Goal: Navigation & Orientation: Understand site structure

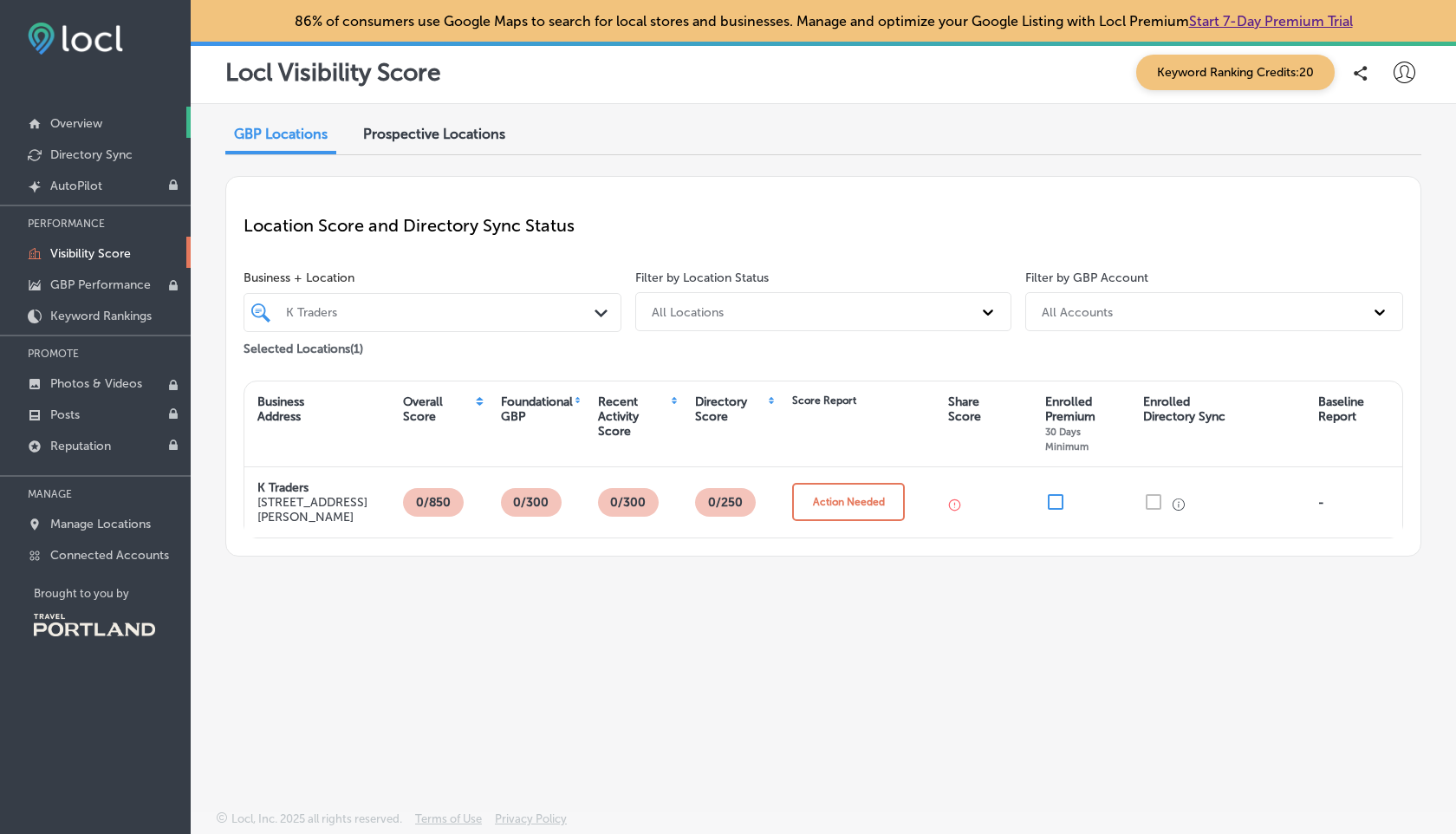
click at [90, 121] on p "Overview" at bounding box center [76, 123] width 52 height 14
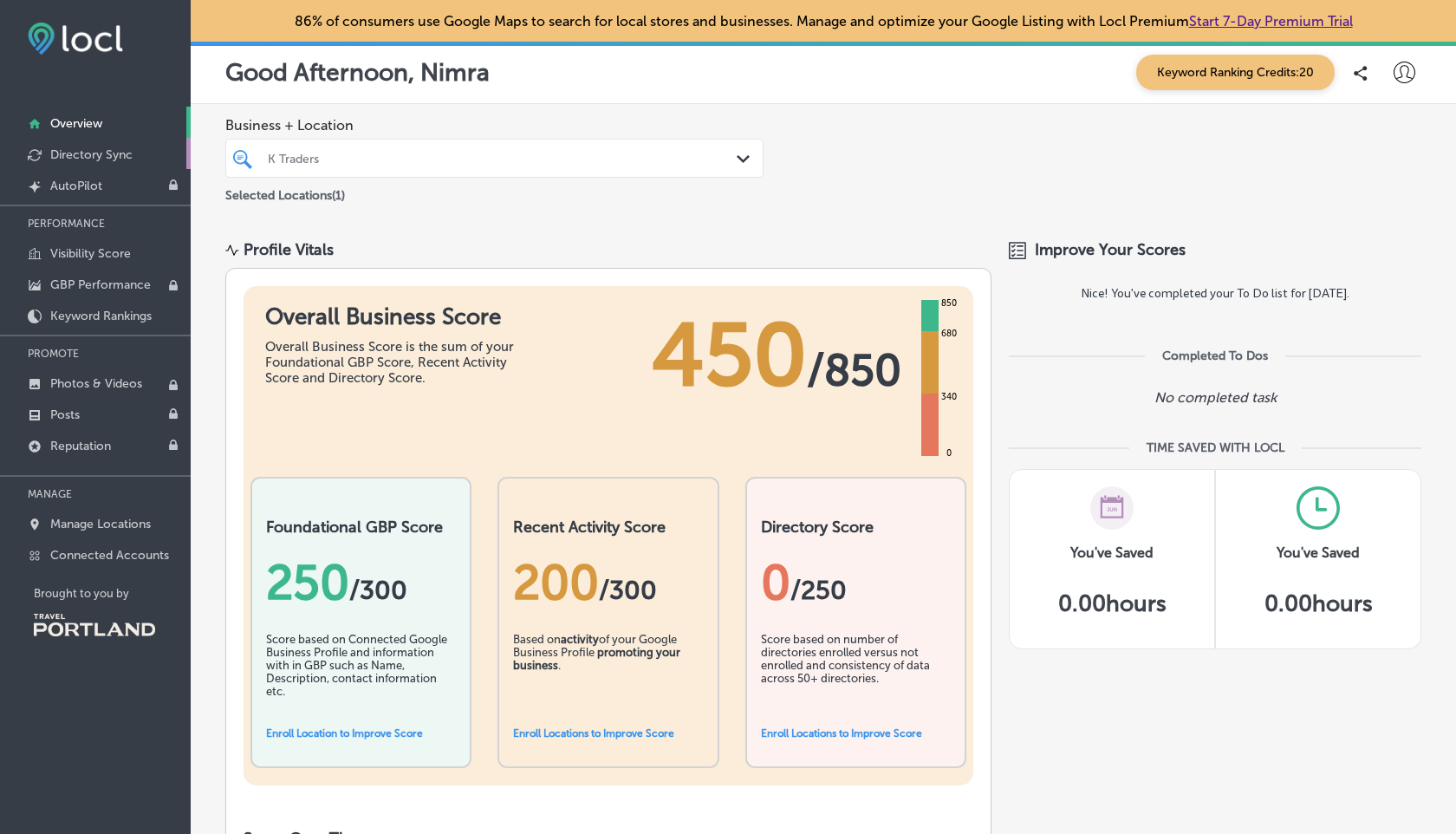
click at [105, 155] on p "Directory Sync" at bounding box center [91, 154] width 83 height 14
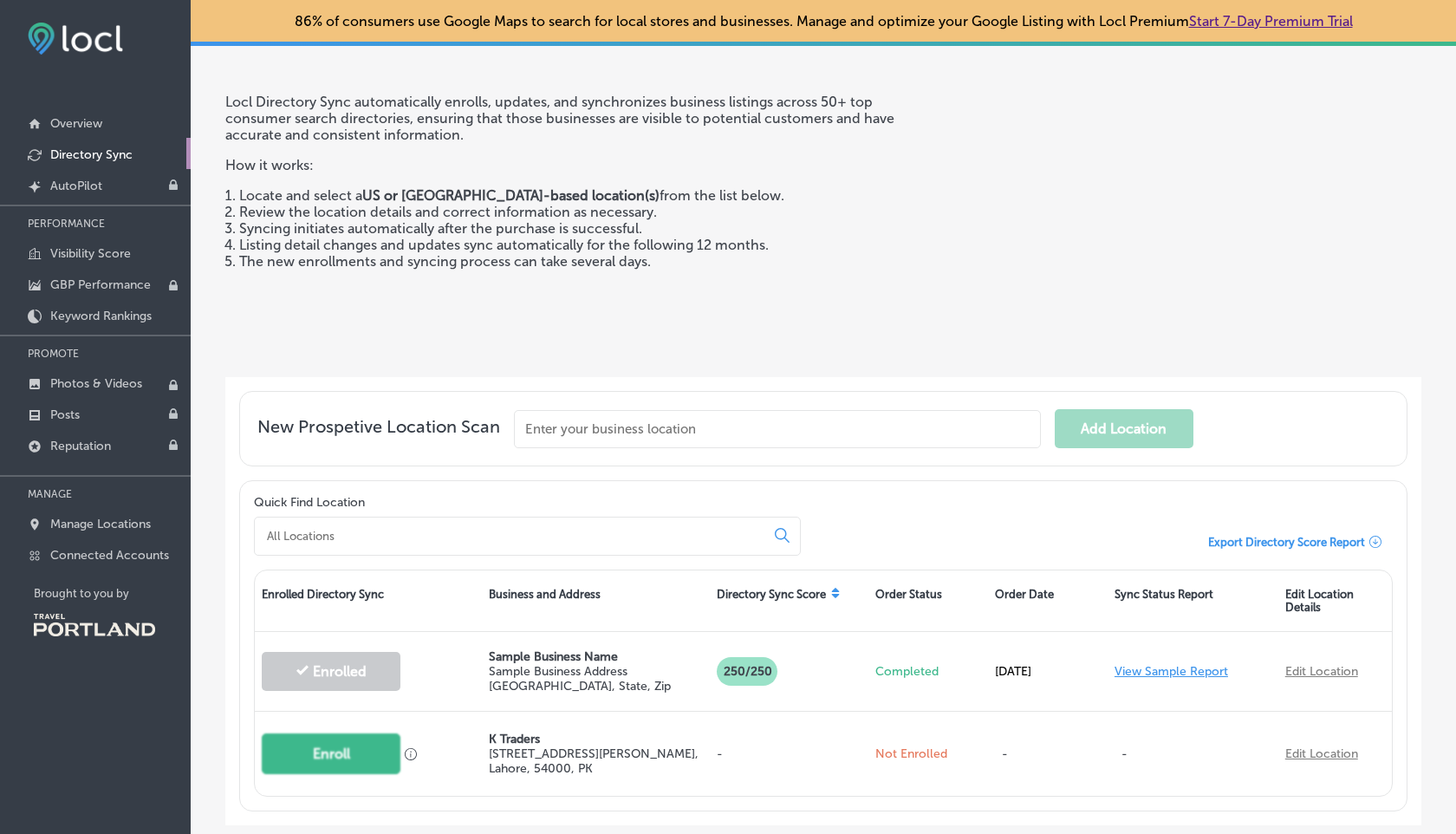
scroll to position [56, 0]
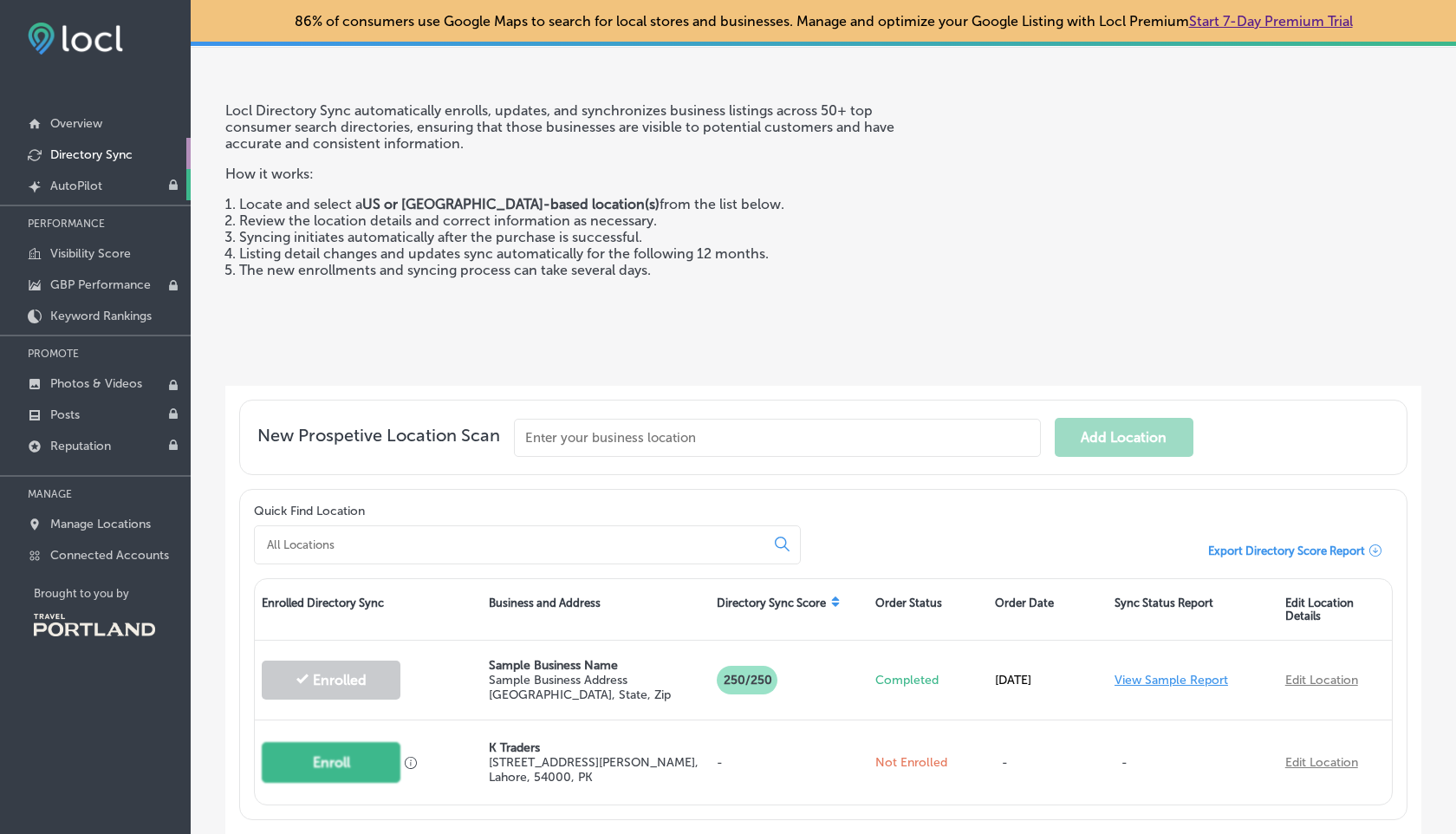
click at [102, 190] on p "AutoPilot" at bounding box center [76, 186] width 52 height 14
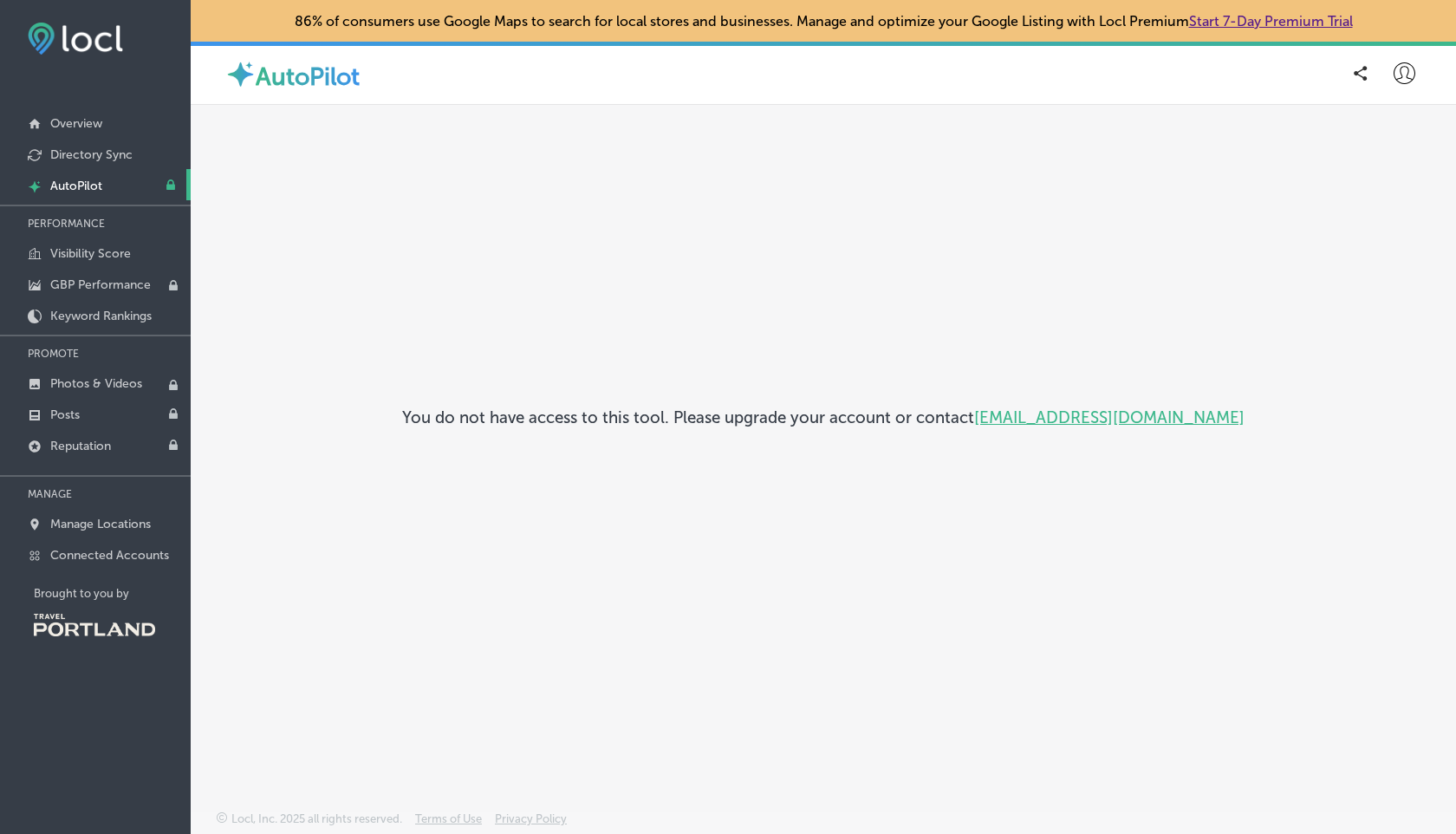
click at [88, 229] on p "PERFORMANCE" at bounding box center [95, 223] width 190 height 26
click at [88, 249] on p "Visibility Score" at bounding box center [90, 253] width 81 height 14
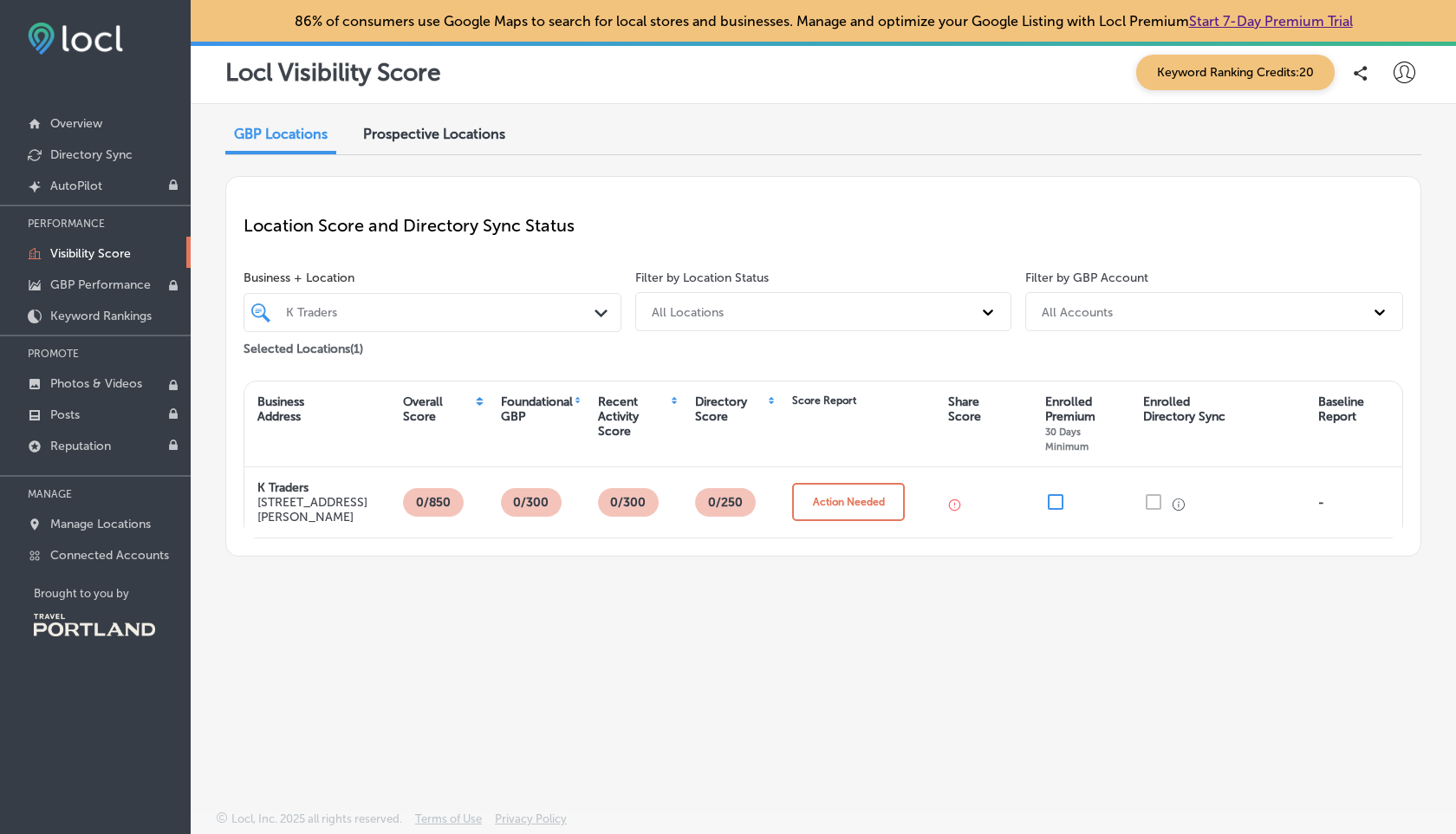
click at [462, 122] on div "Prospective Locations" at bounding box center [434, 136] width 168 height 38
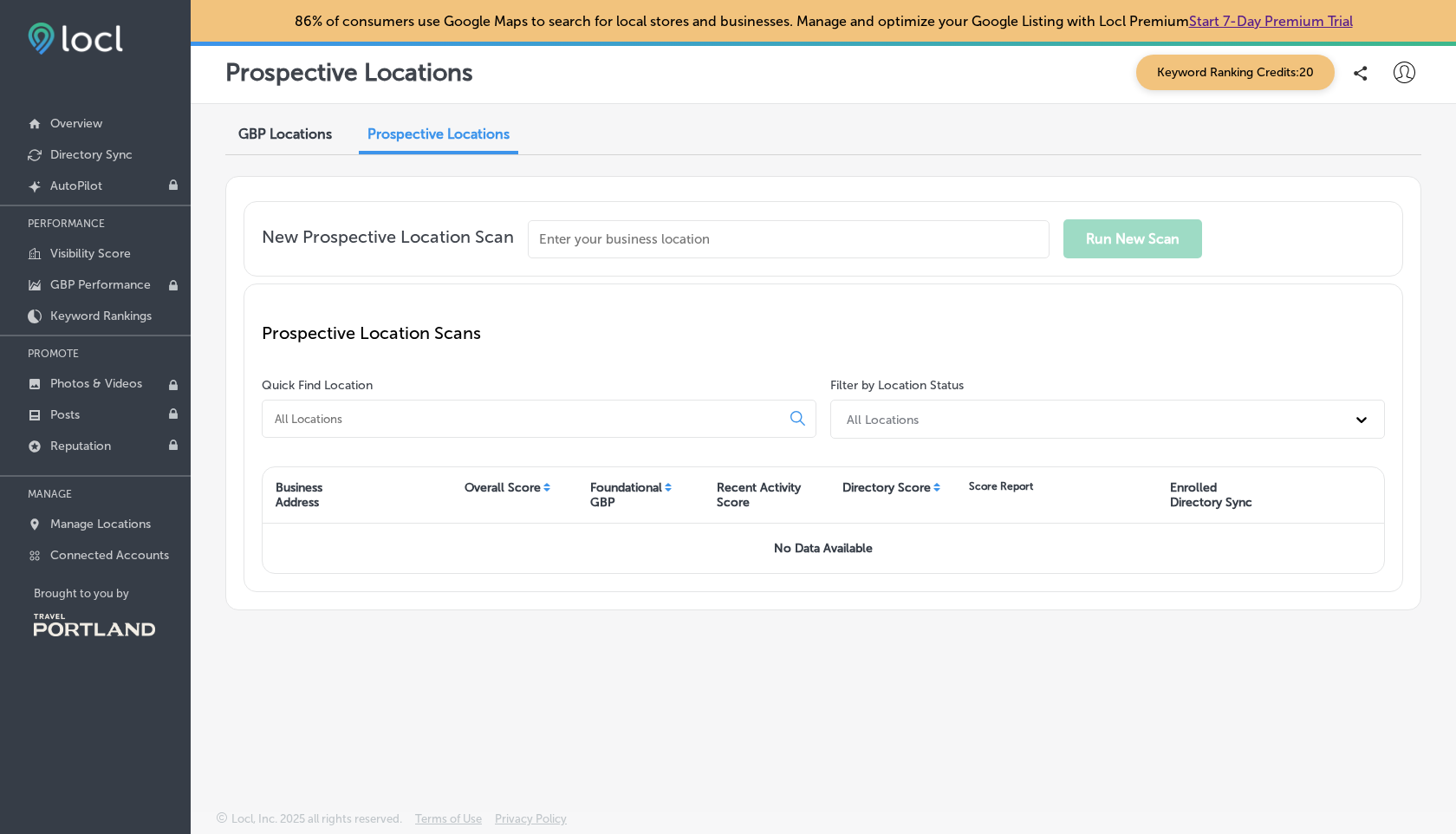
click at [296, 141] on span "GBP Locations" at bounding box center [285, 134] width 93 height 16
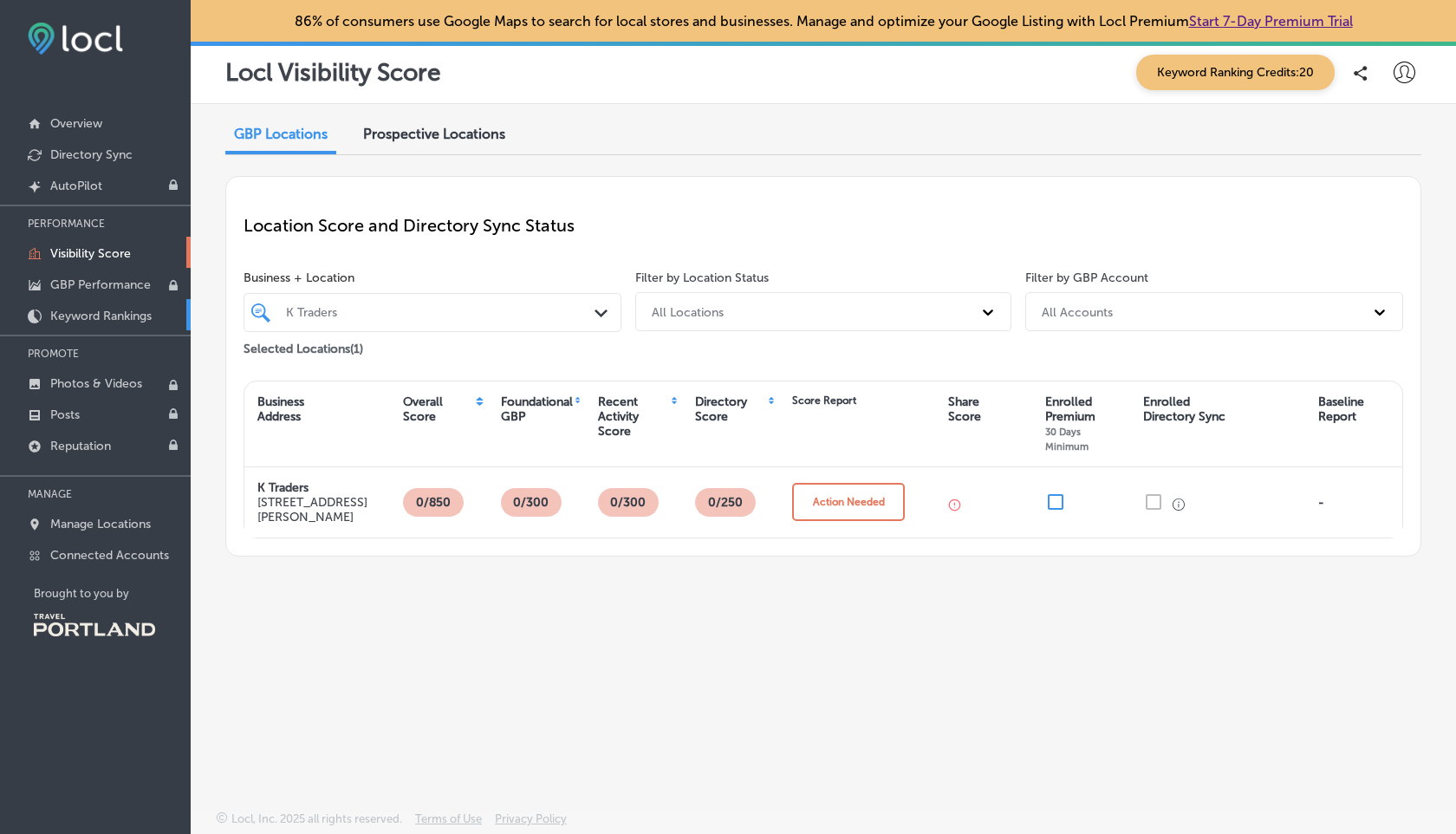
click at [122, 309] on p "Keyword Rankings" at bounding box center [100, 316] width 101 height 14
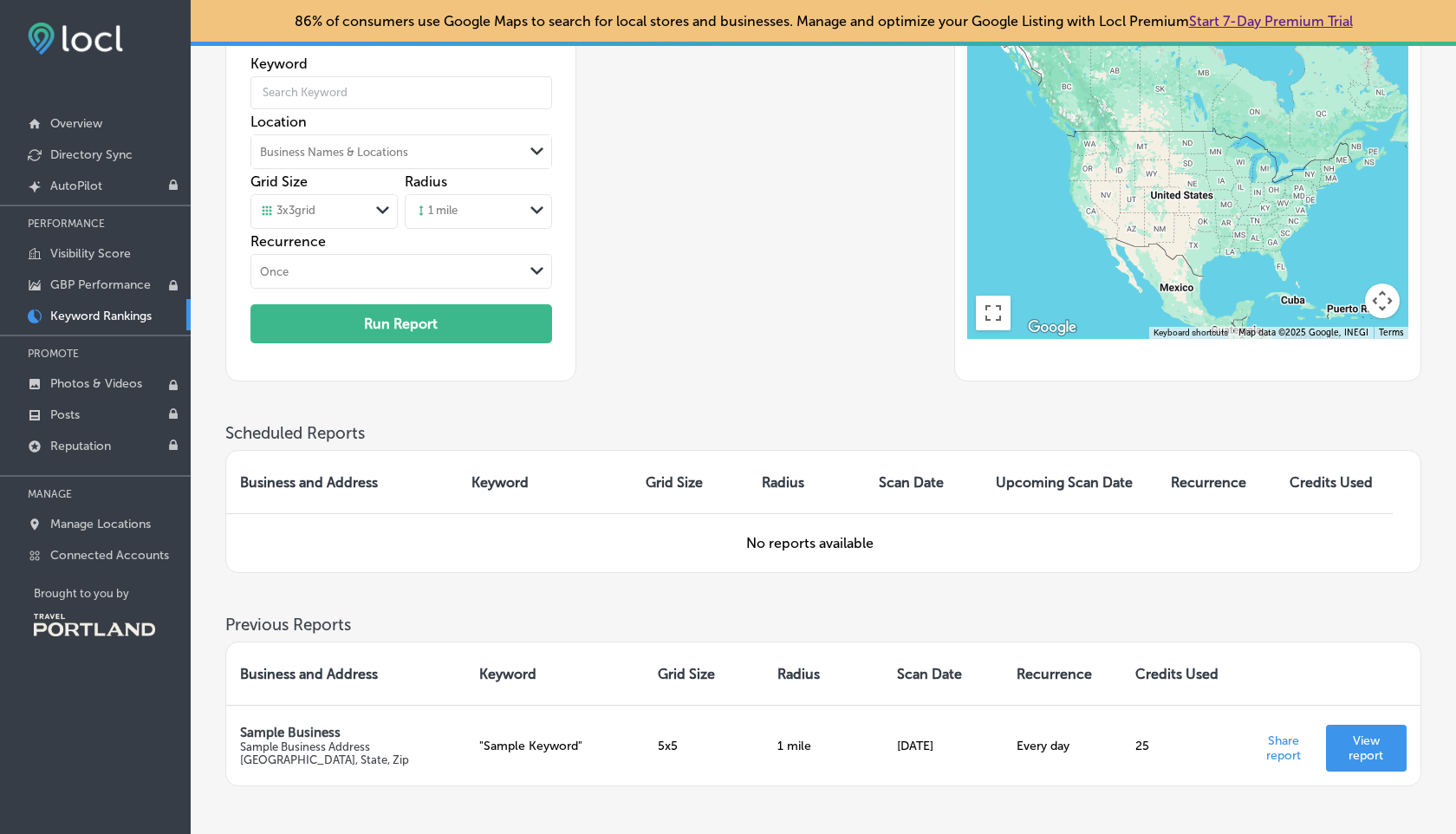
scroll to position [173, 0]
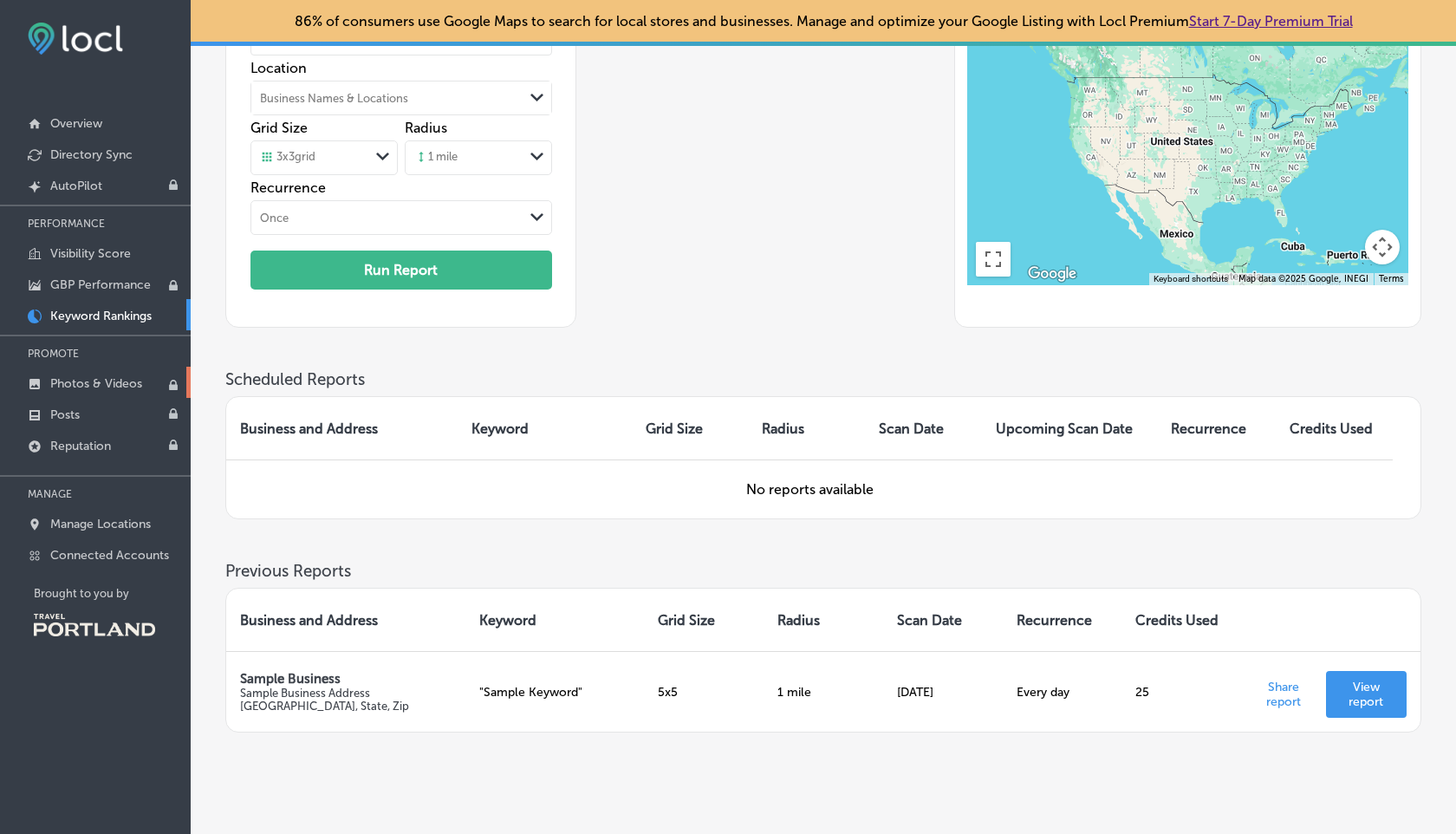
click at [122, 383] on p "Photos & Videos" at bounding box center [96, 383] width 92 height 14
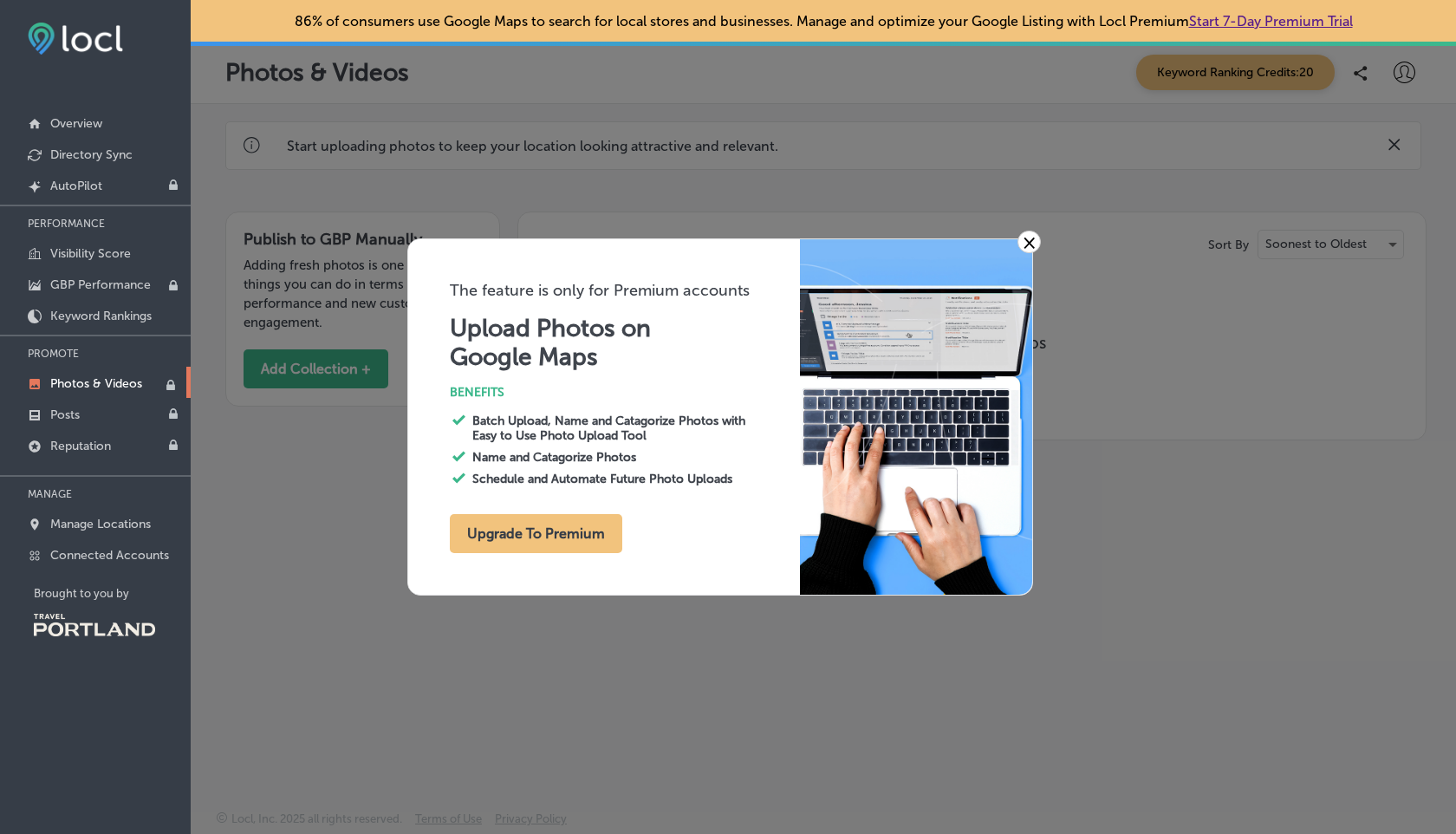
click at [1034, 237] on link "×" at bounding box center [1029, 241] width 23 height 22
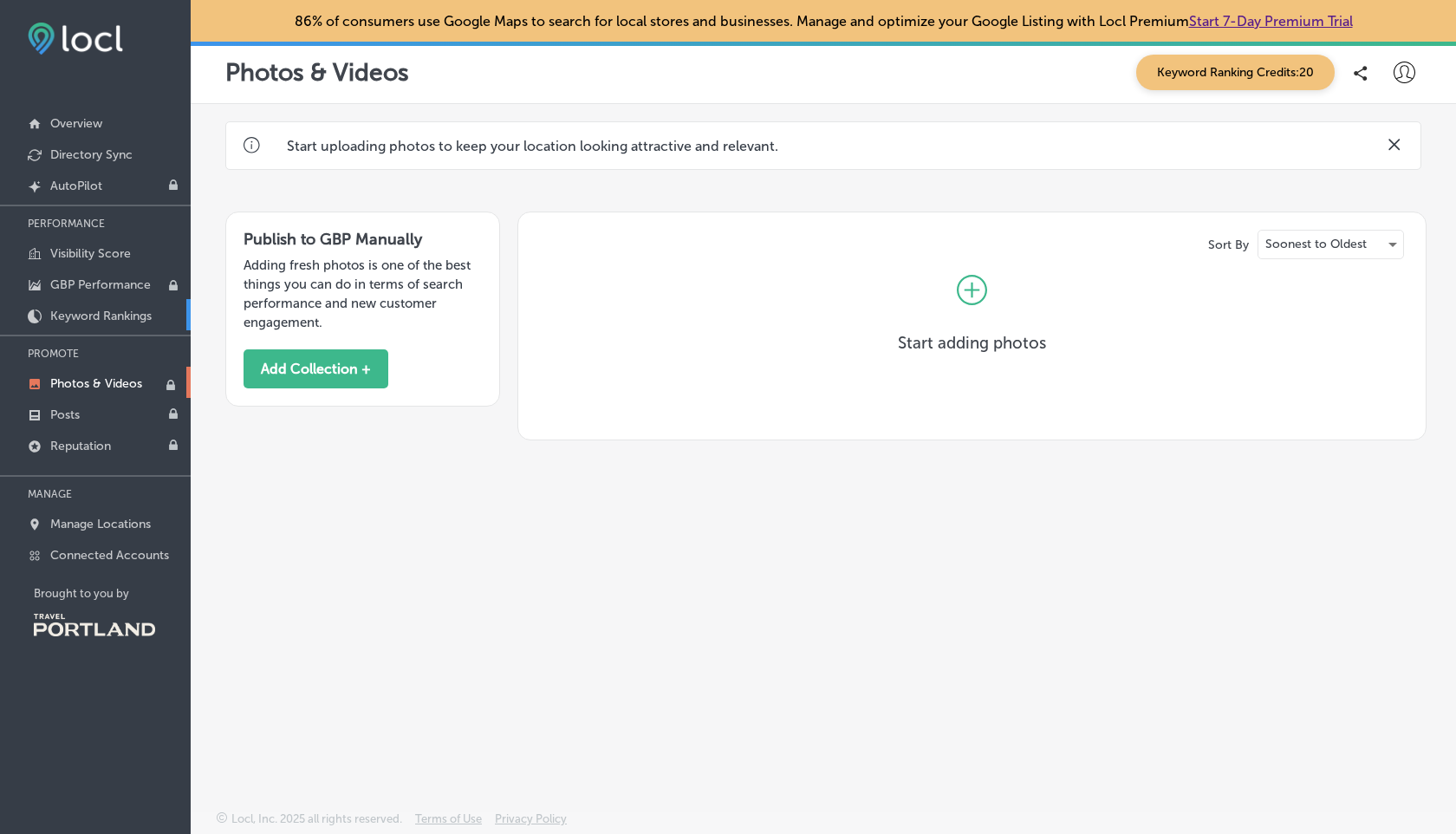
click at [119, 310] on p "Keyword Rankings" at bounding box center [100, 316] width 101 height 14
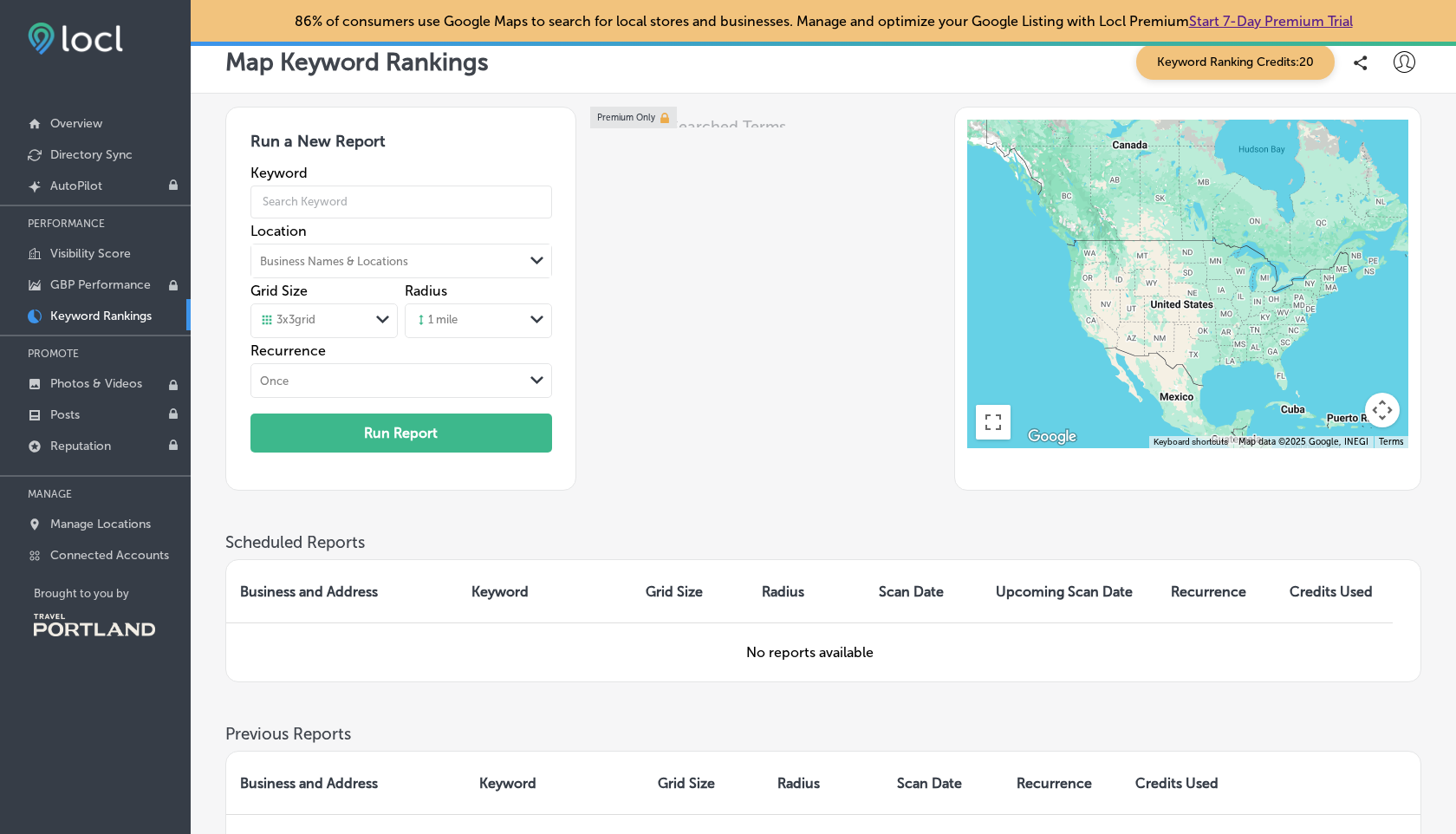
scroll to position [13, 0]
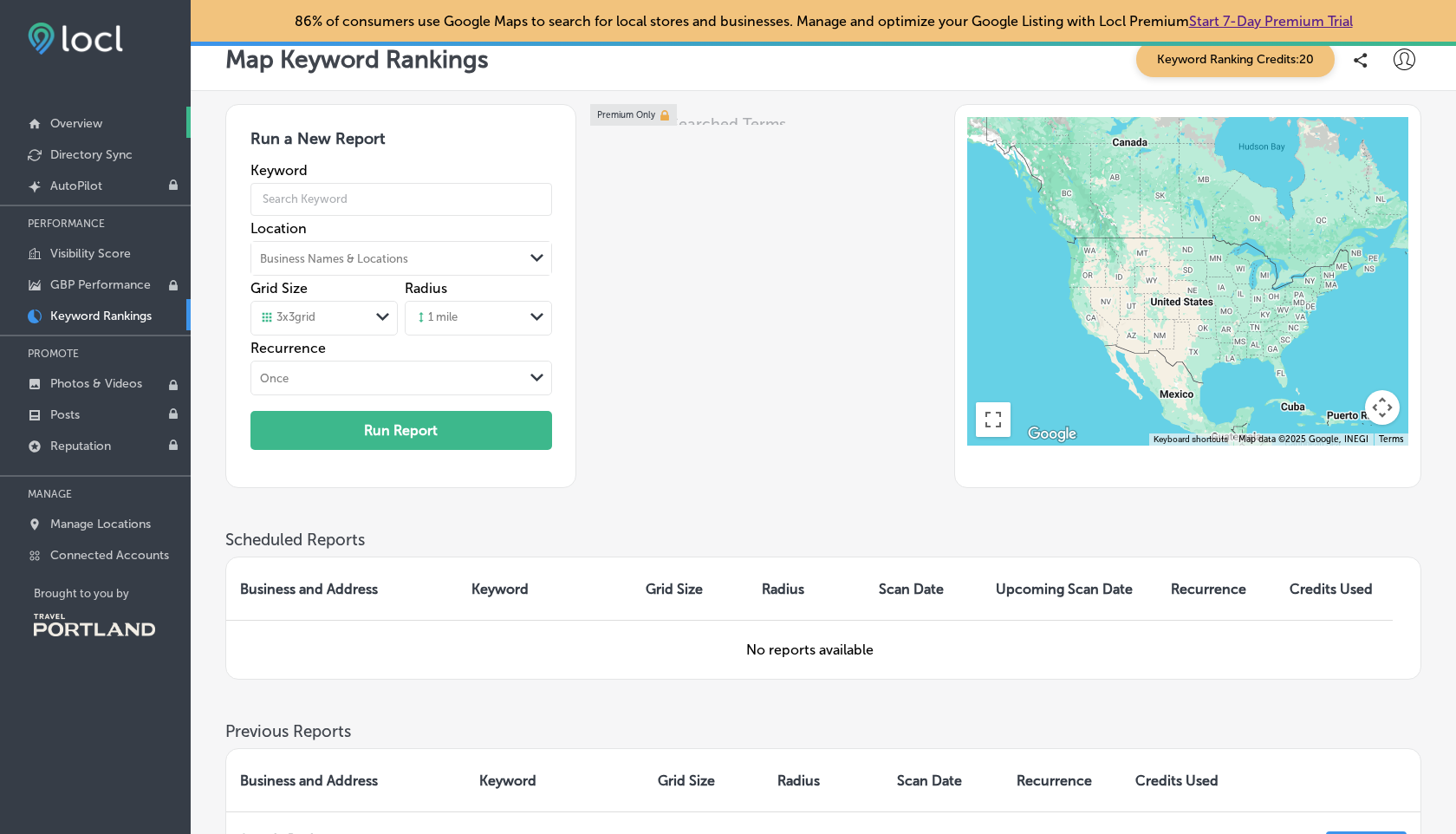
click at [77, 114] on link "Overview" at bounding box center [95, 122] width 190 height 31
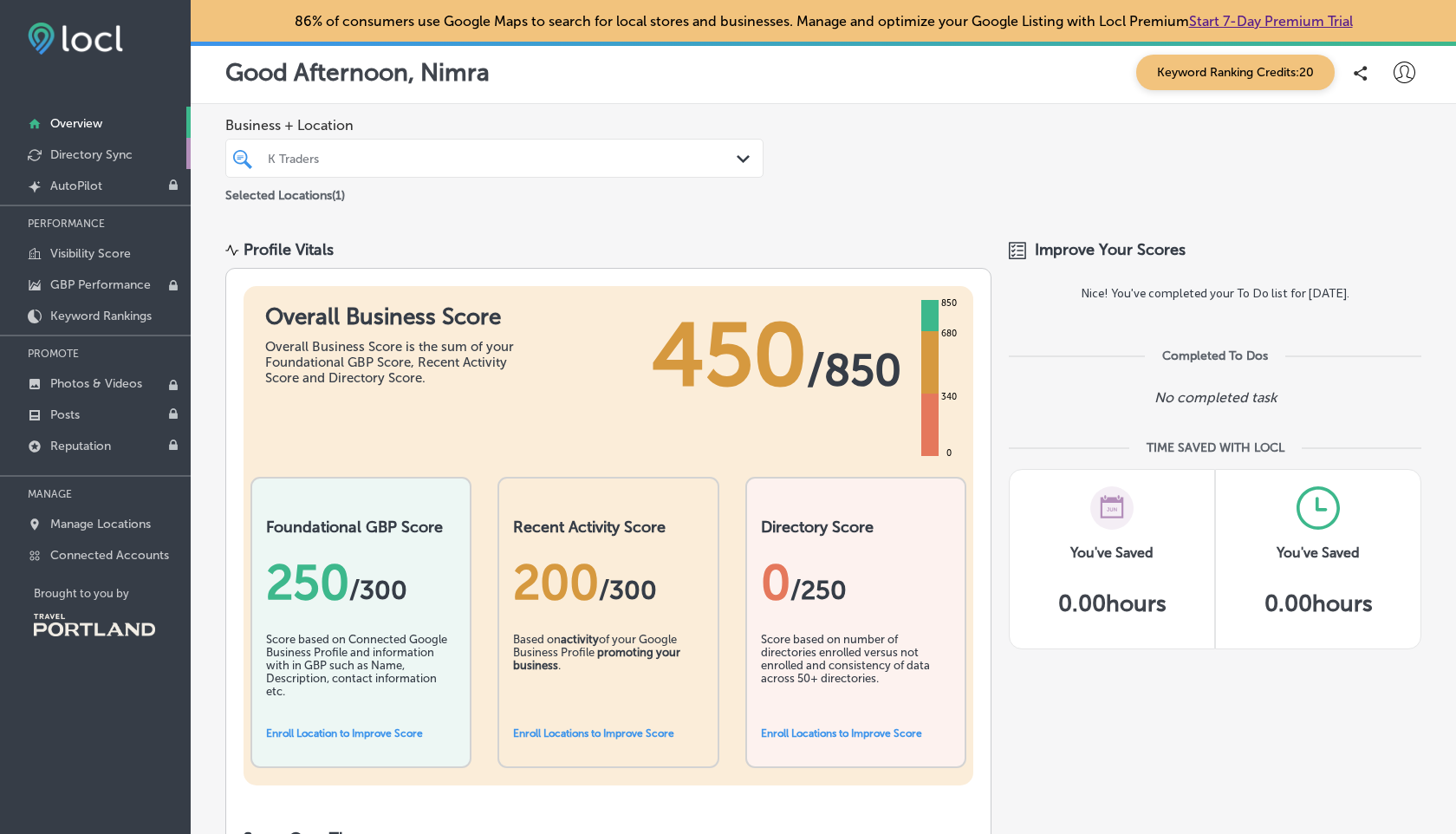
click at [131, 148] on p "Directory Sync" at bounding box center [91, 154] width 83 height 14
